Goal: Information Seeking & Learning: Learn about a topic

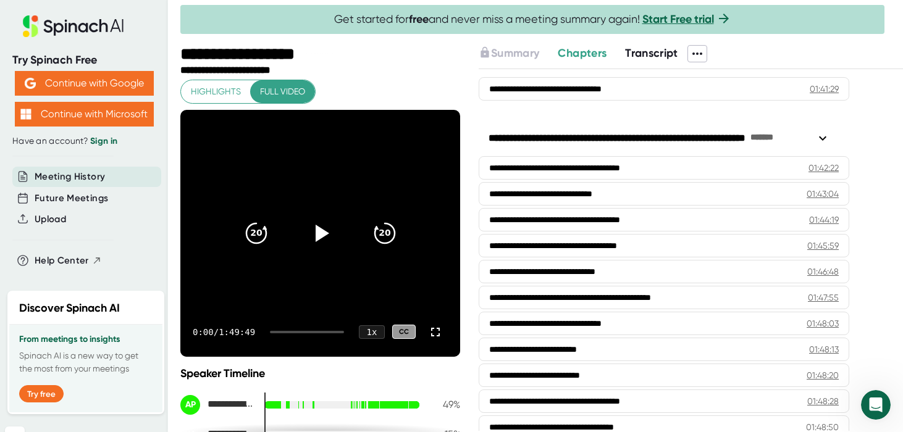
scroll to position [2960, 0]
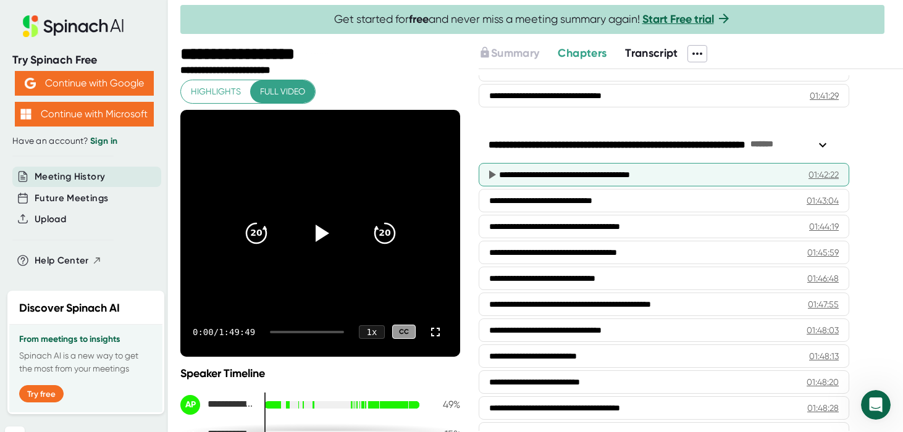
click at [549, 171] on div "**********" at bounding box center [644, 175] width 290 height 12
